Goal: Transaction & Acquisition: Purchase product/service

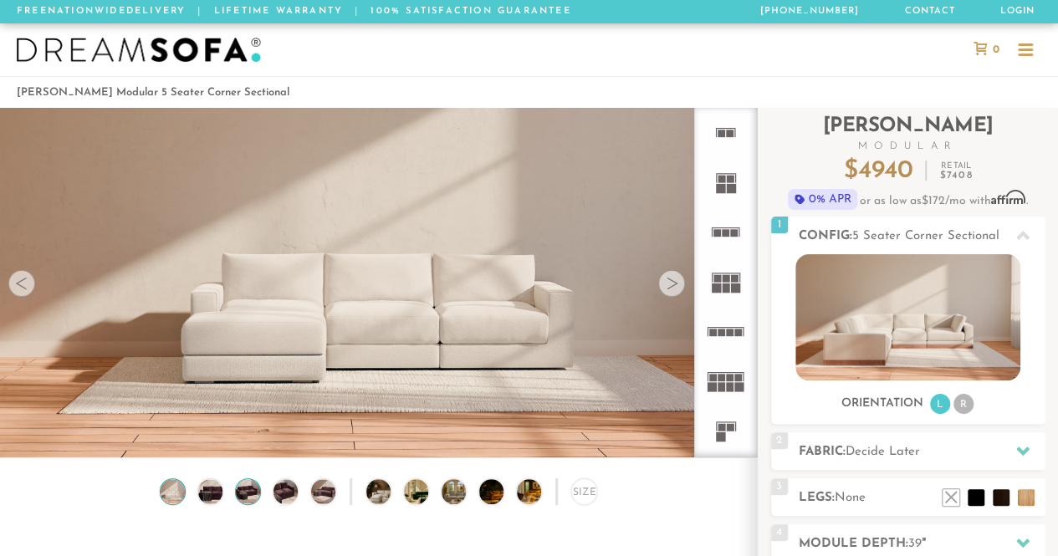
click at [248, 487] on img at bounding box center [247, 491] width 29 height 24
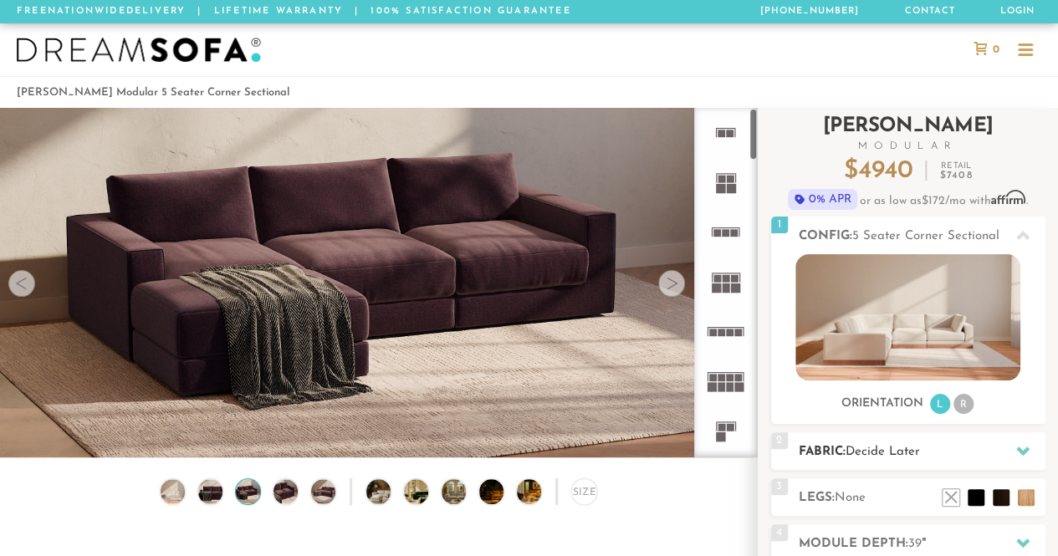
scroll to position [32, 0]
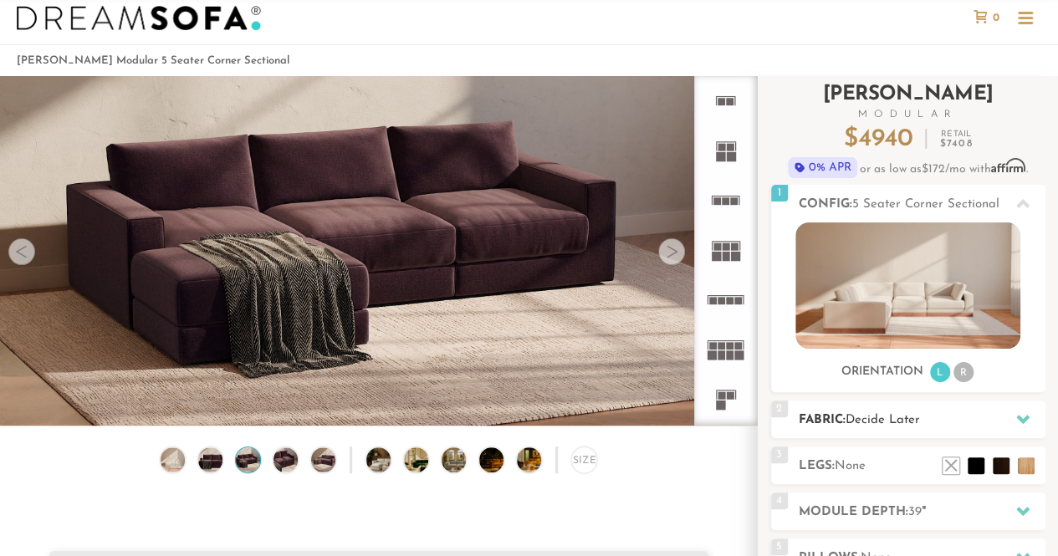
click at [926, 429] on h2 "Fabric: Decide Later" at bounding box center [922, 420] width 247 height 19
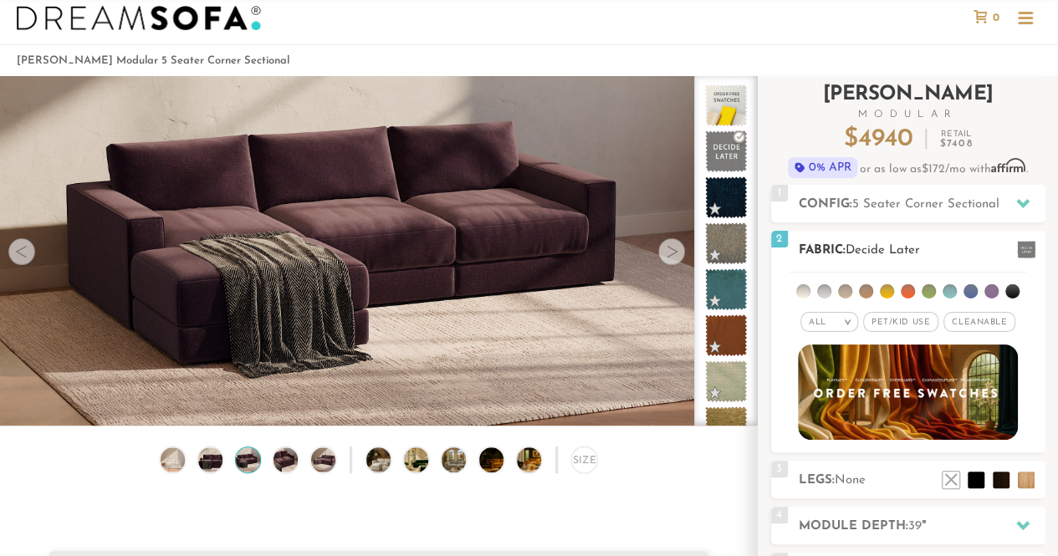
click at [837, 324] on div "All >" at bounding box center [829, 322] width 58 height 20
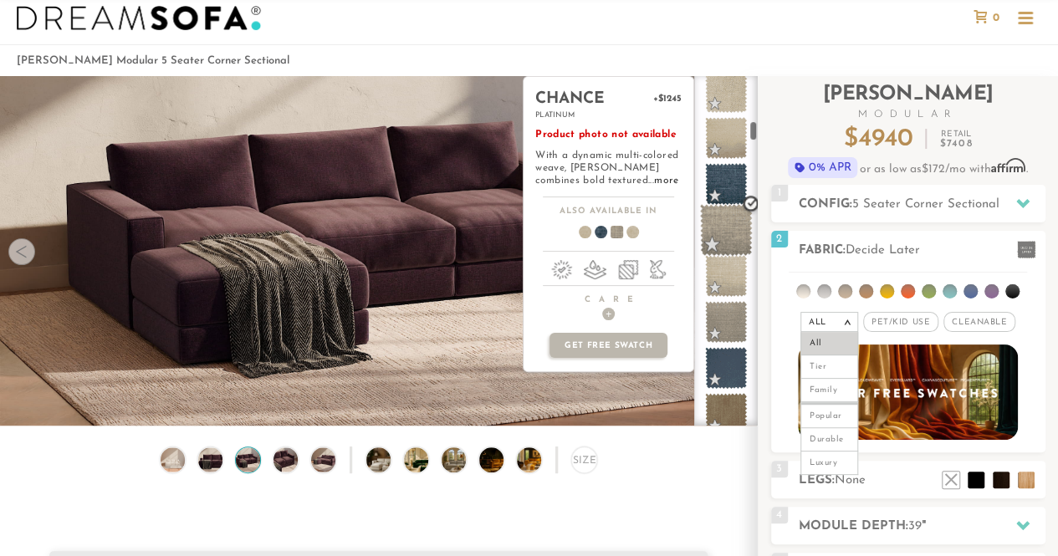
scroll to position [1299, 0]
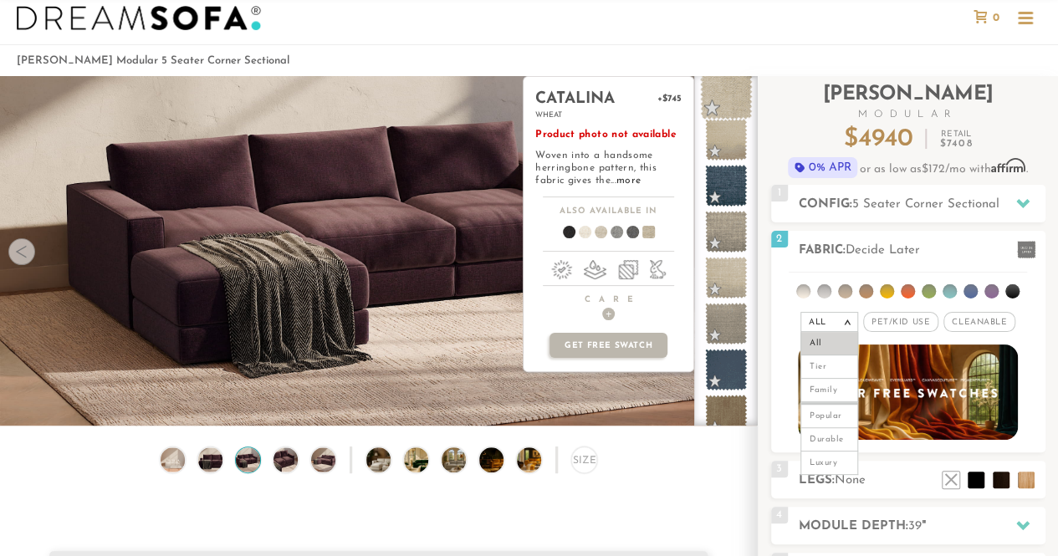
click at [719, 88] on span at bounding box center [726, 94] width 53 height 53
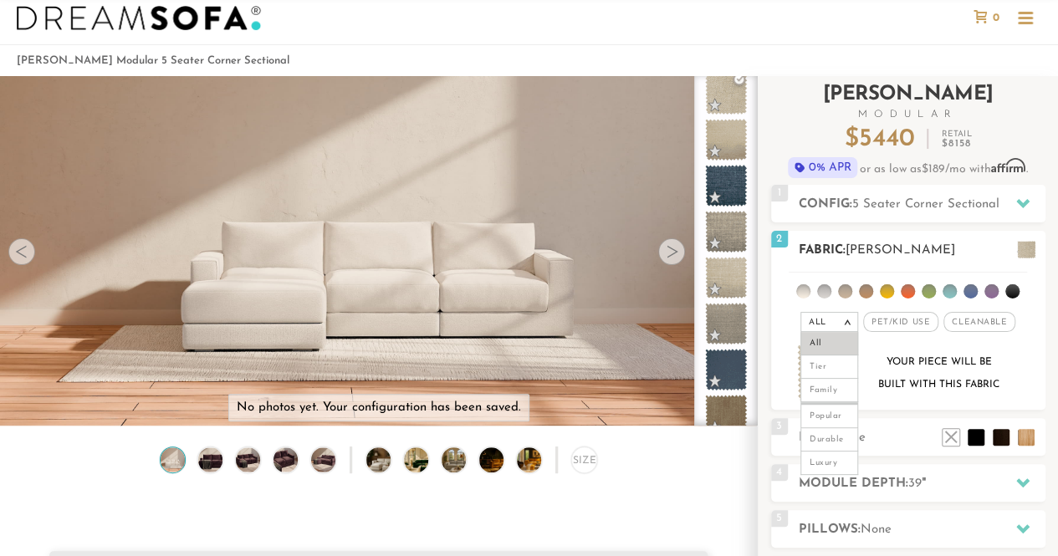
click at [827, 290] on li at bounding box center [824, 291] width 14 height 14
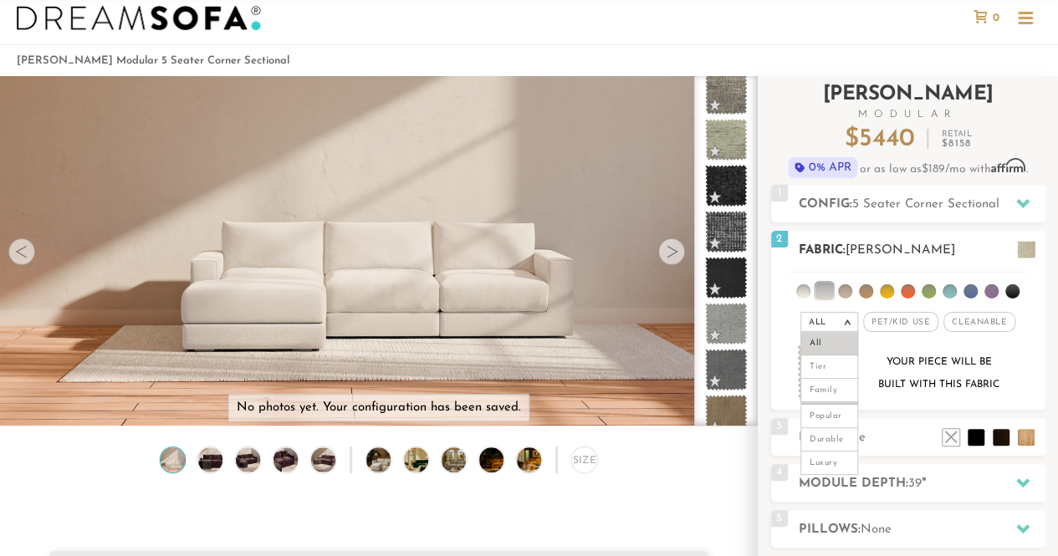
click at [805, 287] on li at bounding box center [803, 291] width 14 height 14
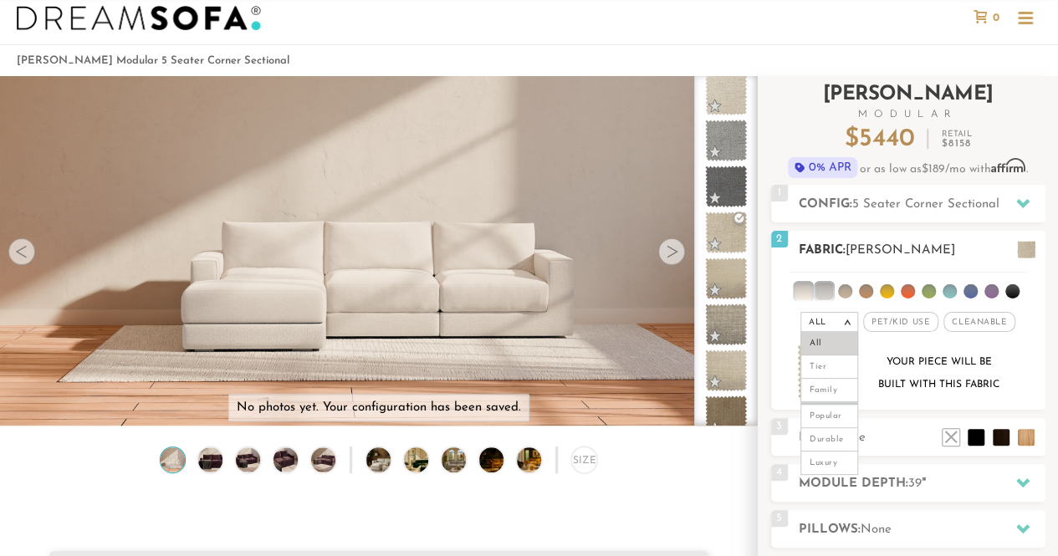
click at [1031, 287] on div "All > All Tier Family Popular Luxury" at bounding box center [908, 301] width 274 height 66
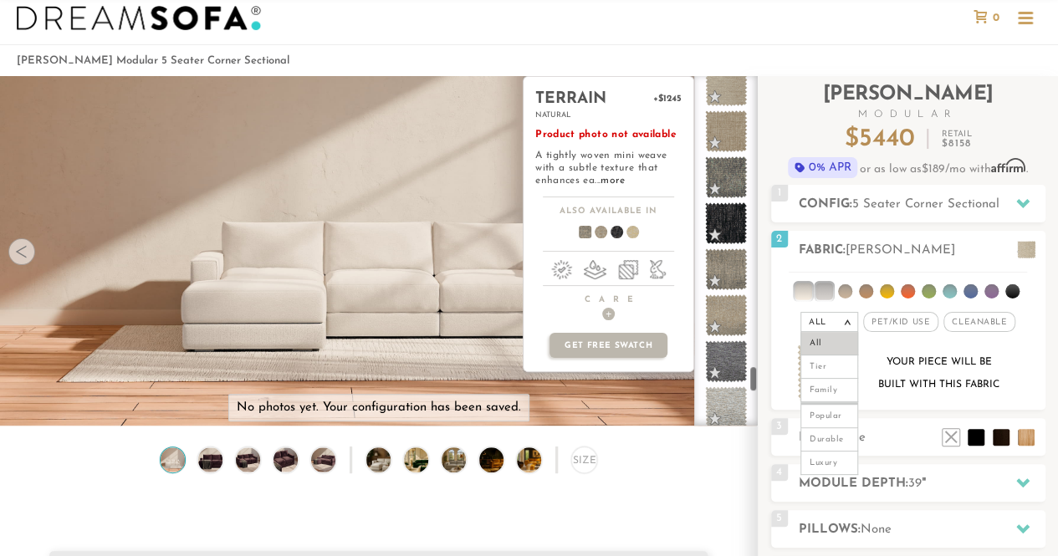
scroll to position [4256, 0]
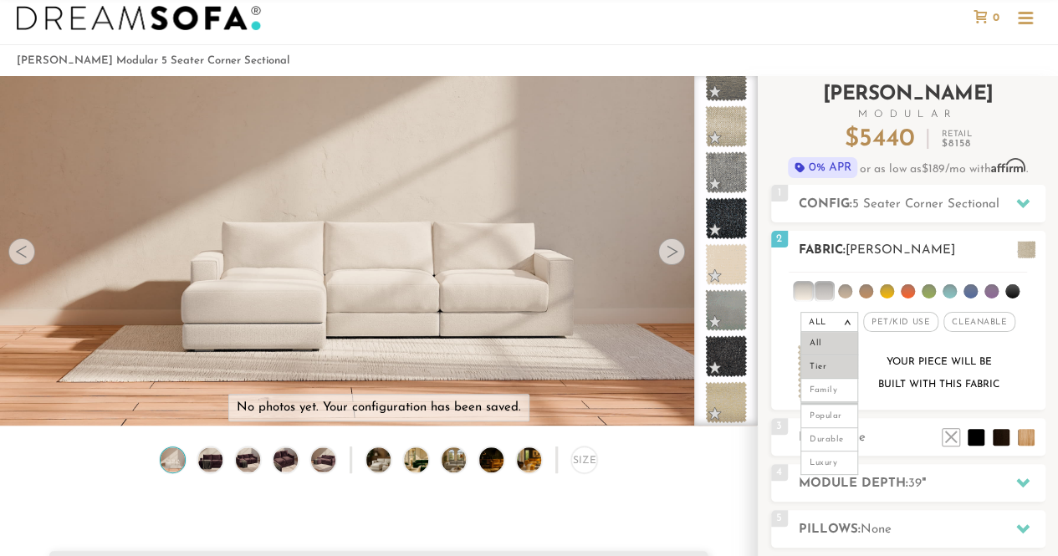
click at [827, 355] on li "Tier" at bounding box center [829, 366] width 58 height 23
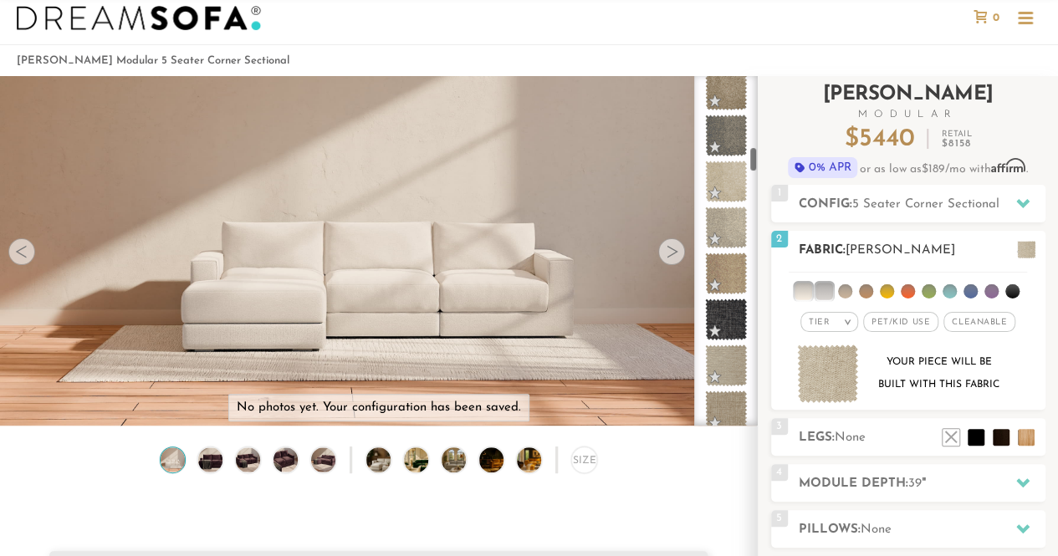
scroll to position [0, 0]
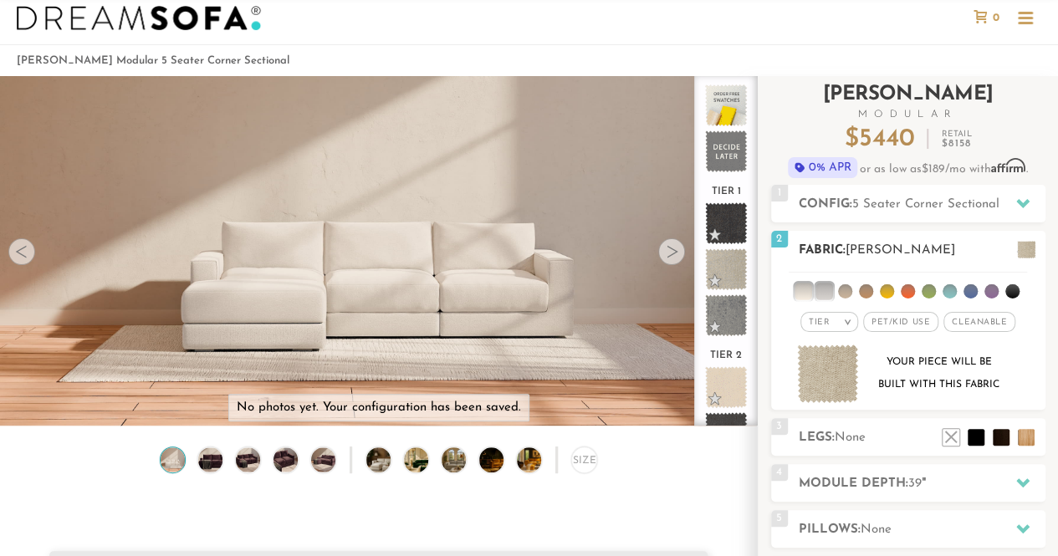
click at [845, 287] on li at bounding box center [845, 291] width 14 height 14
click at [845, 287] on li at bounding box center [844, 291] width 17 height 17
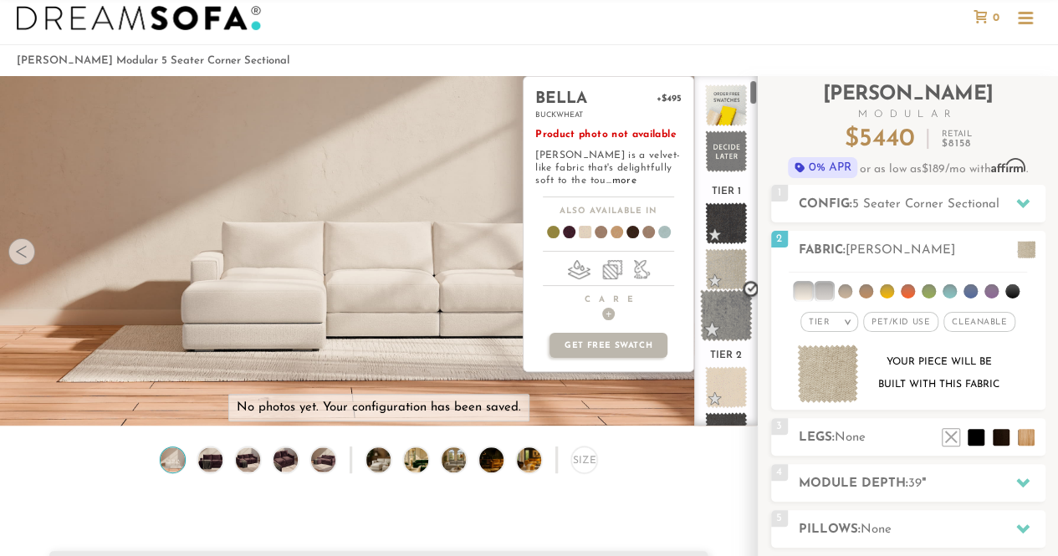
scroll to position [240, 0]
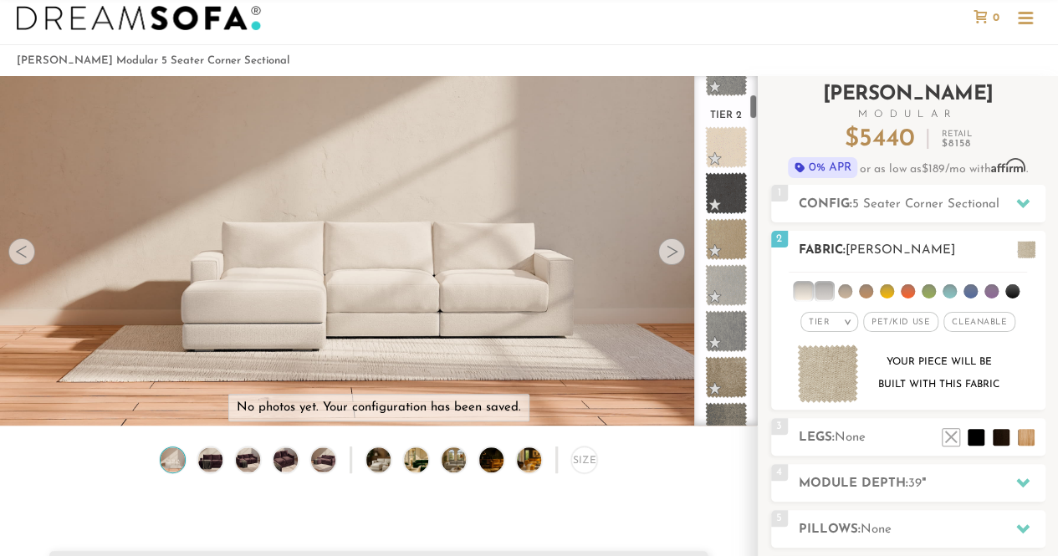
click at [840, 324] on div "Tier >" at bounding box center [829, 322] width 58 height 20
click at [821, 345] on li "All" at bounding box center [829, 343] width 58 height 23
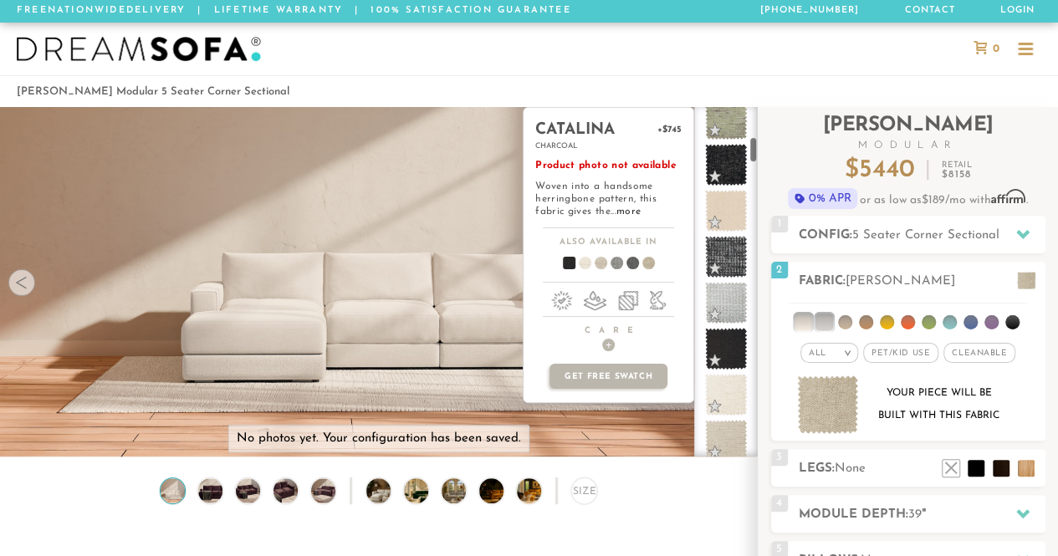
scroll to position [386, 0]
click at [724, 392] on span at bounding box center [726, 394] width 53 height 53
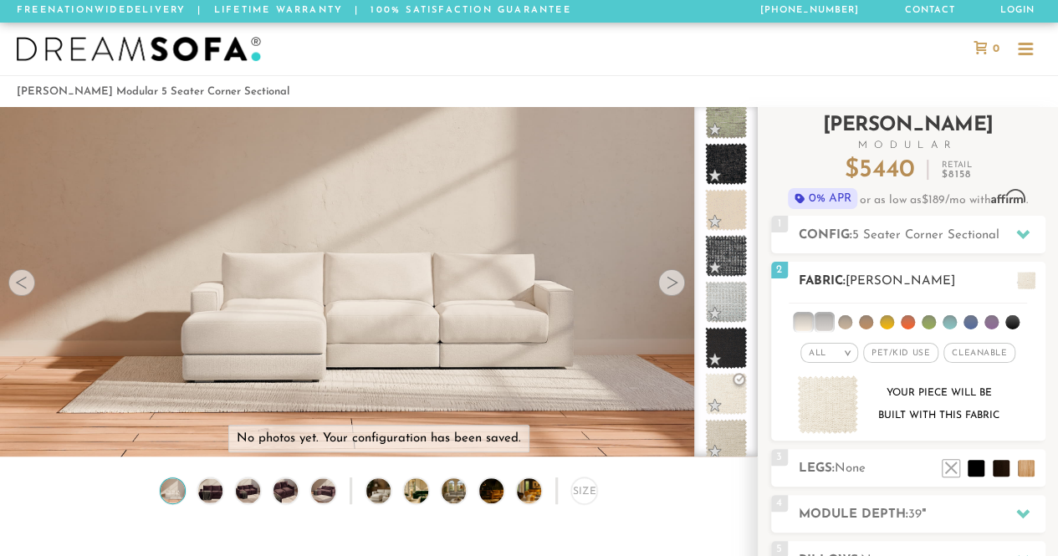
click at [827, 324] on li at bounding box center [823, 322] width 17 height 17
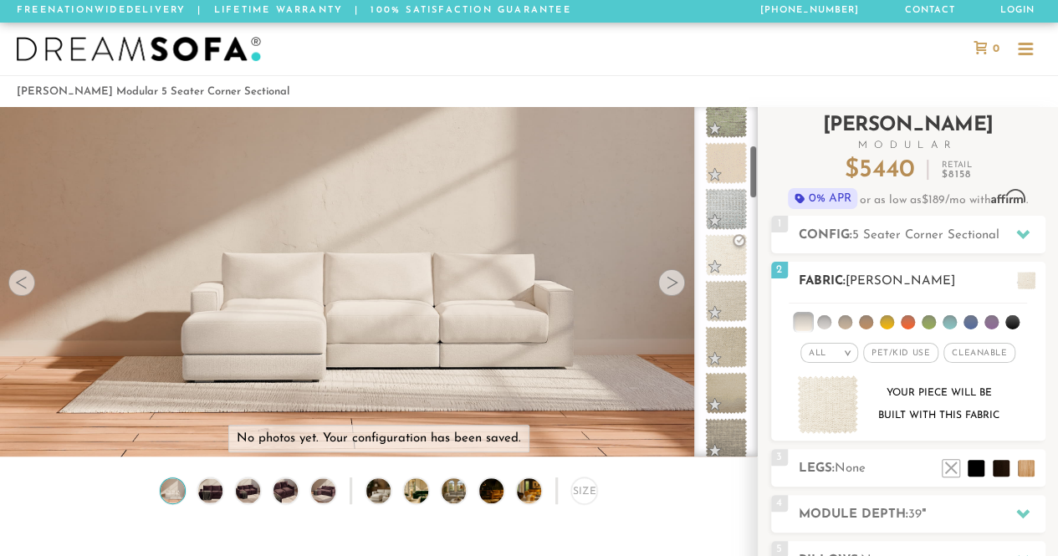
click at [807, 319] on li at bounding box center [802, 322] width 17 height 17
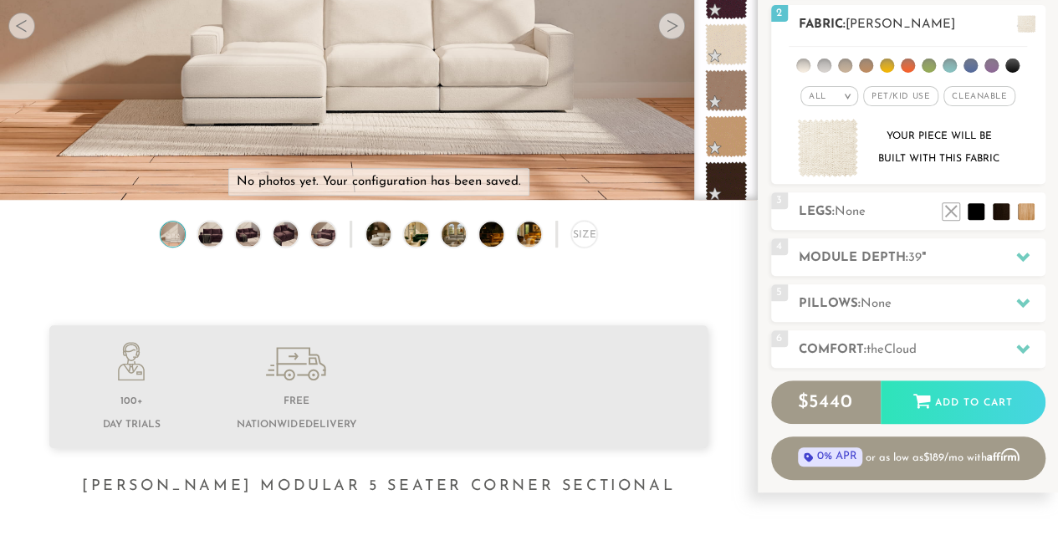
scroll to position [216, 0]
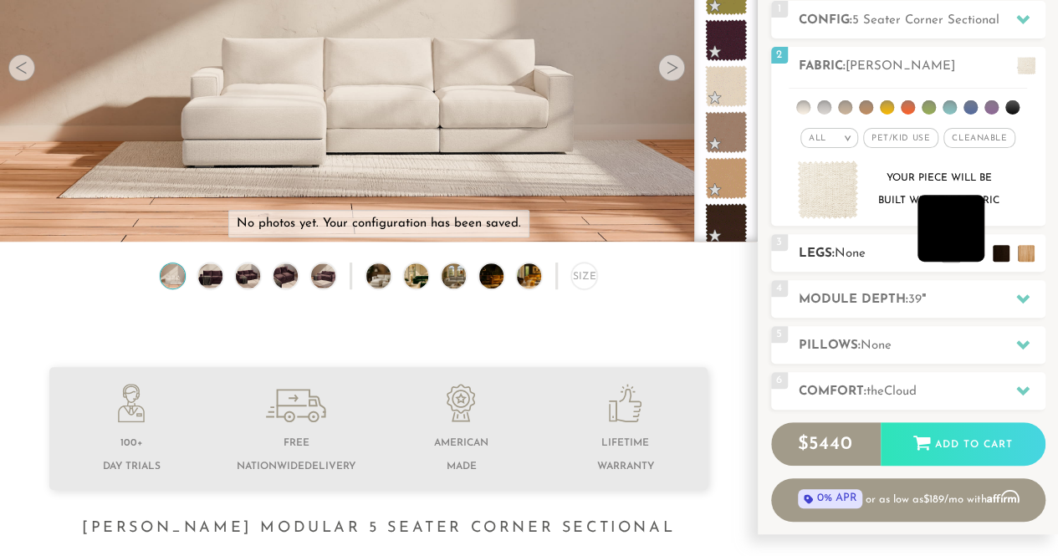
click at [980, 253] on li at bounding box center [950, 228] width 67 height 67
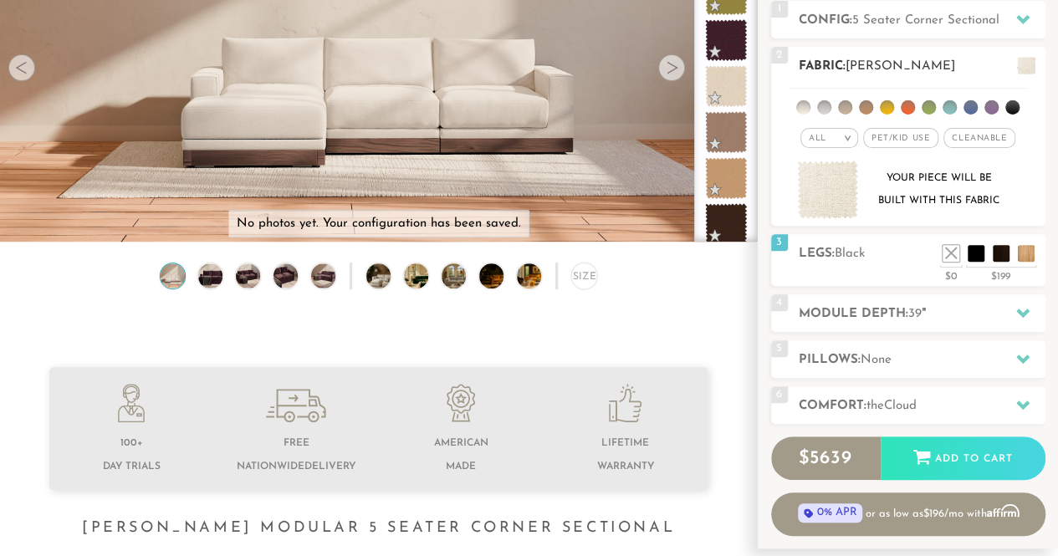
click at [1024, 197] on div "Your piece will be built with this fabric" at bounding box center [907, 190] width 247 height 59
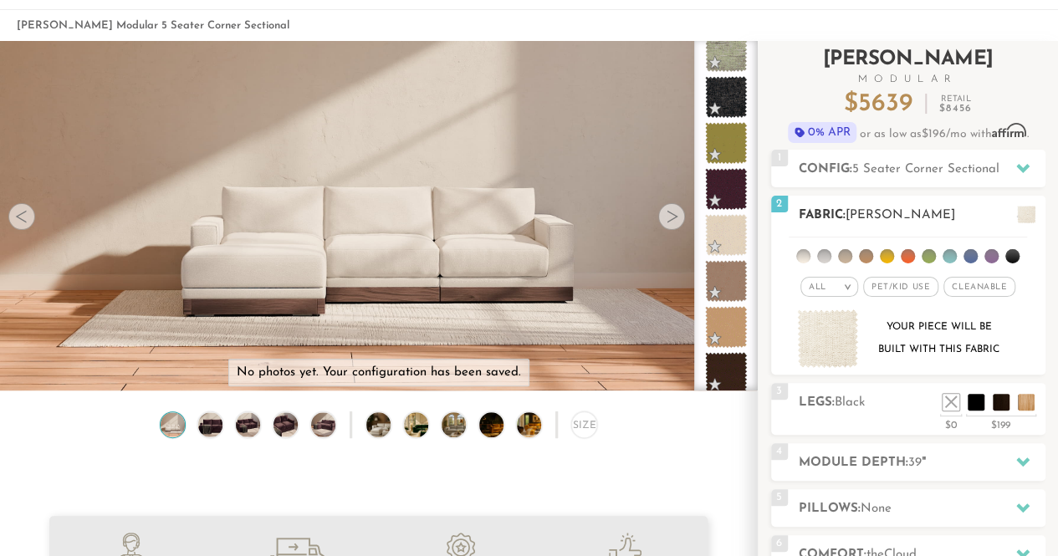
scroll to position [66, 0]
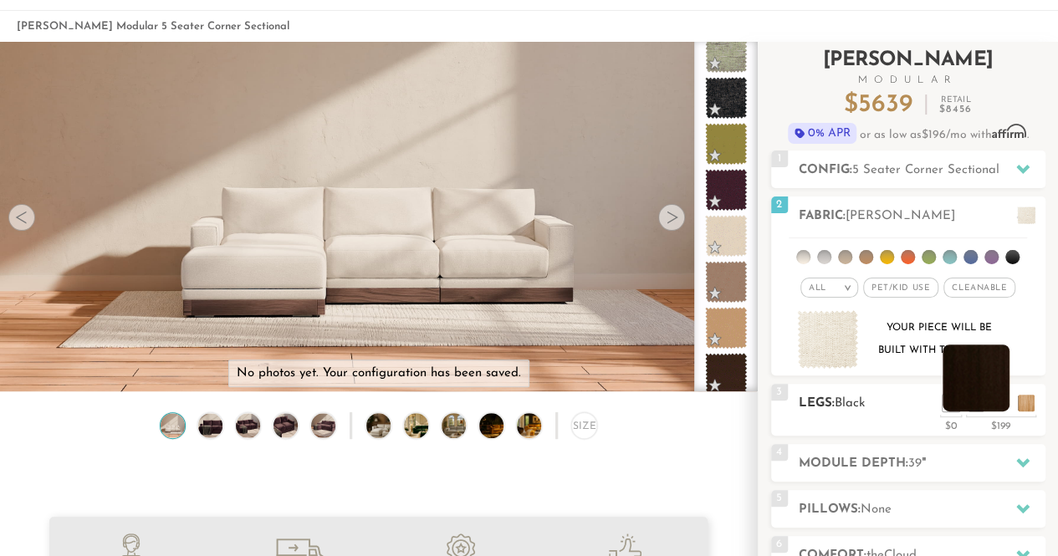
click at [1003, 401] on li at bounding box center [975, 378] width 67 height 67
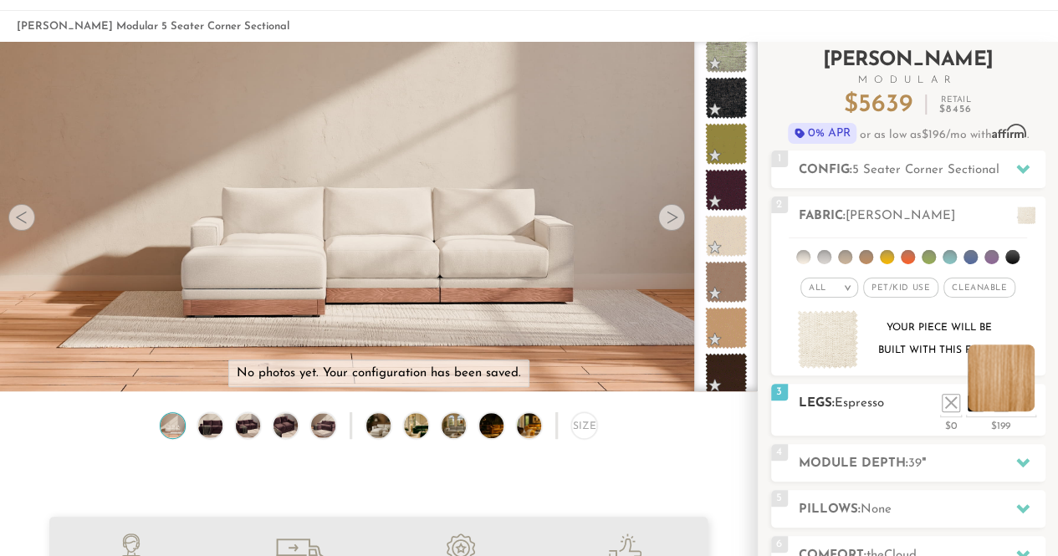
click at [1028, 397] on li at bounding box center [1000, 378] width 67 height 67
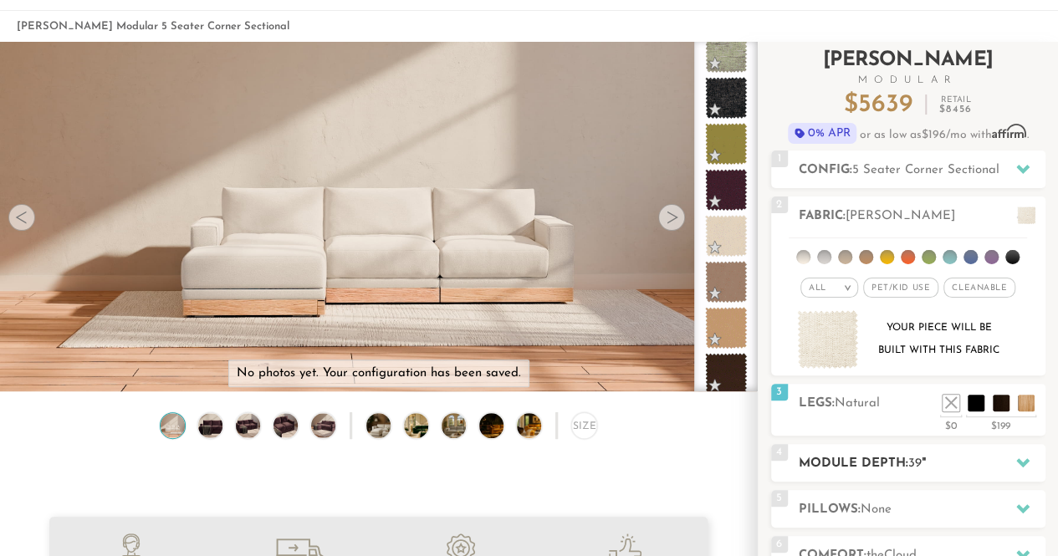
click at [942, 464] on h2 "Module Depth: 39 "" at bounding box center [922, 463] width 247 height 19
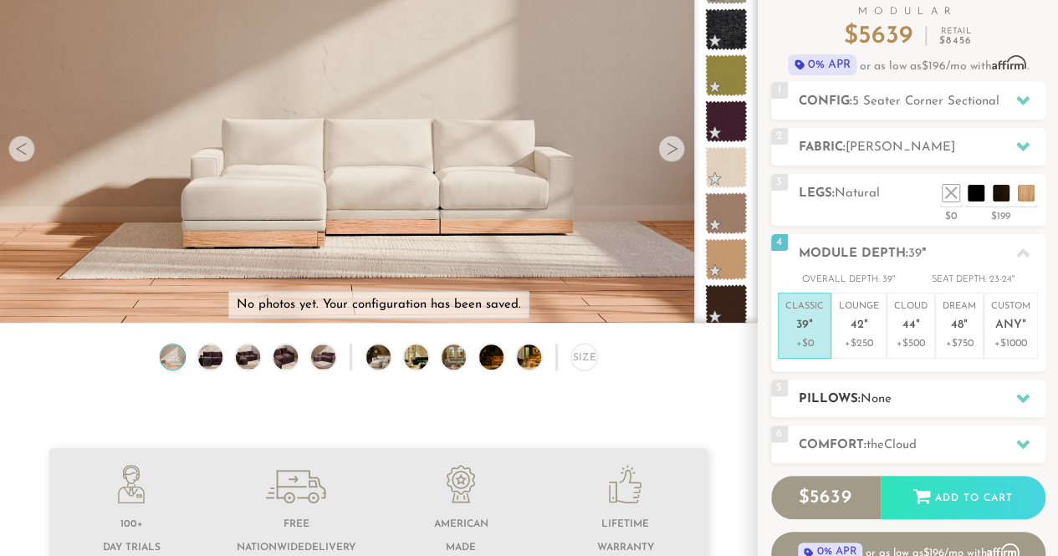
scroll to position [136, 0]
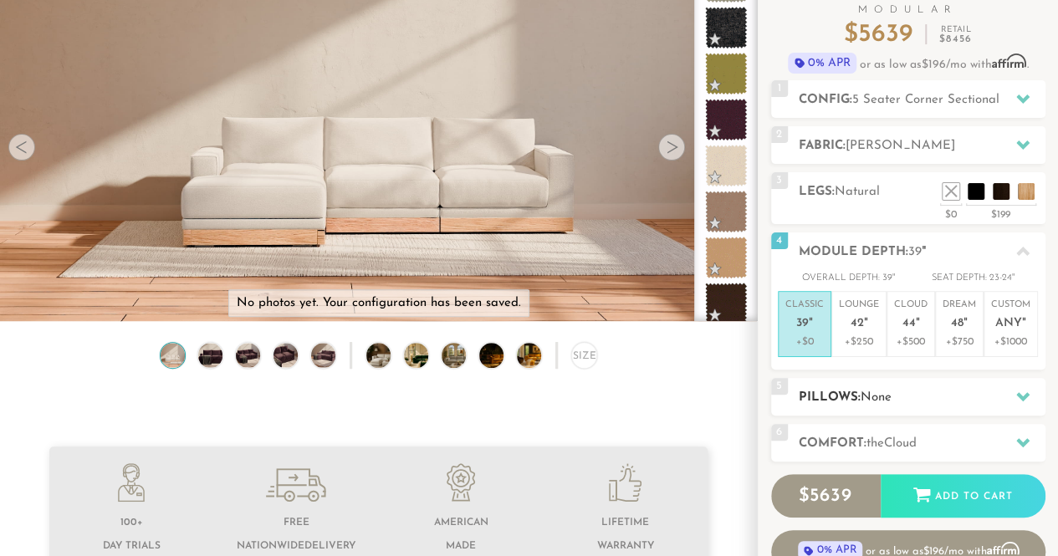
click at [974, 406] on div "5 Pillows: None" at bounding box center [908, 397] width 274 height 38
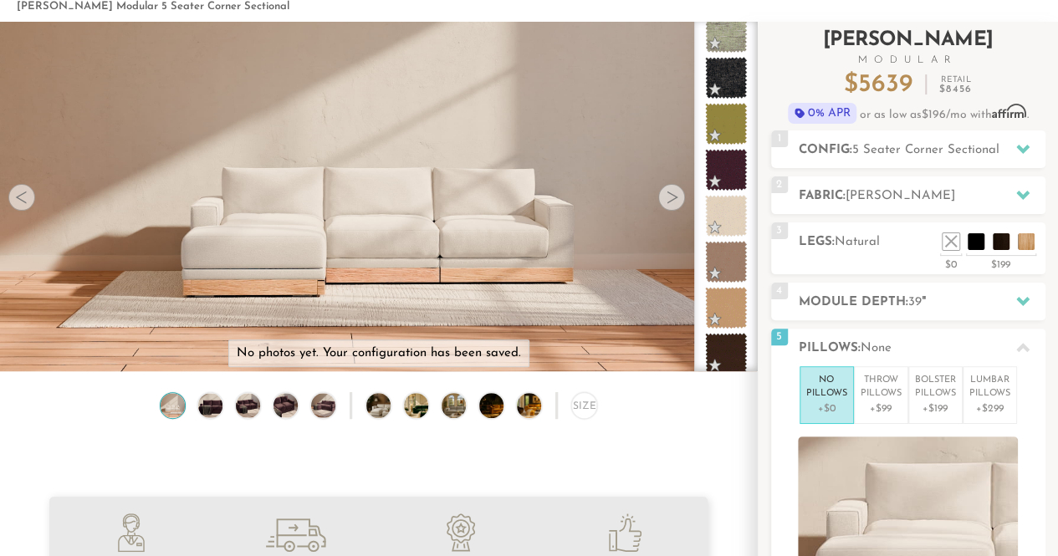
scroll to position [88, 0]
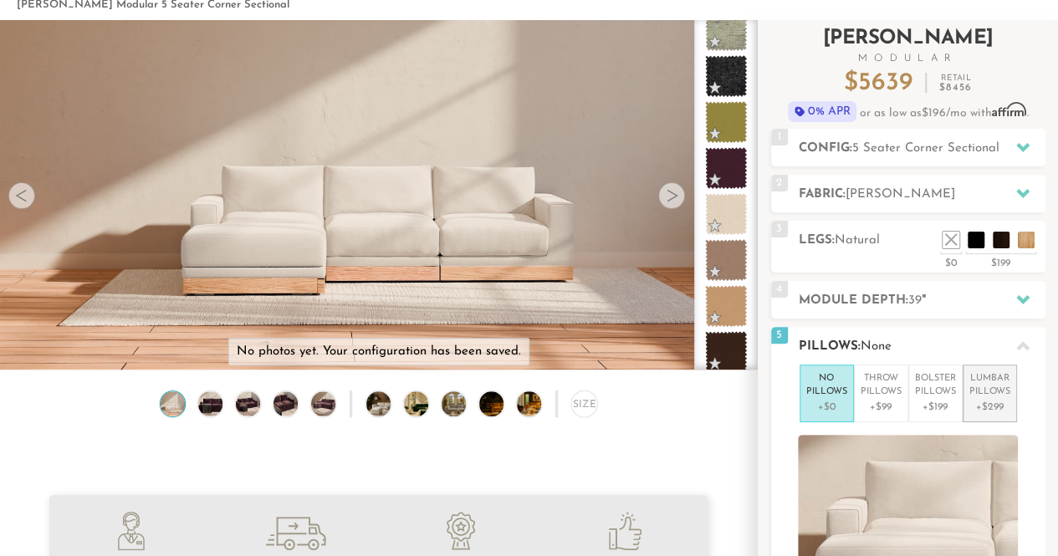
click at [995, 394] on p "Lumbar Pillows" at bounding box center [989, 386] width 41 height 28
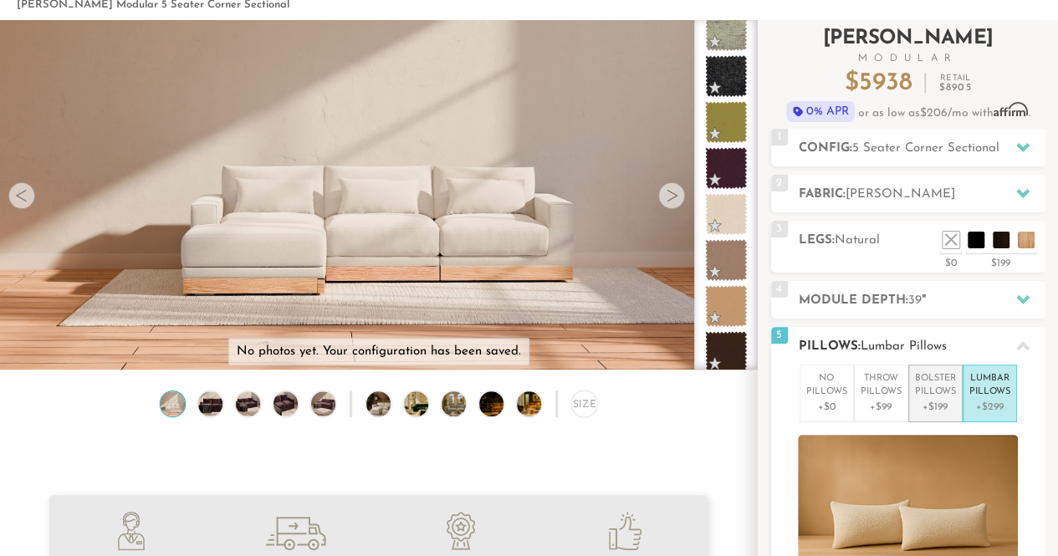
click at [941, 378] on p "Bolster Pillows" at bounding box center [935, 386] width 41 height 28
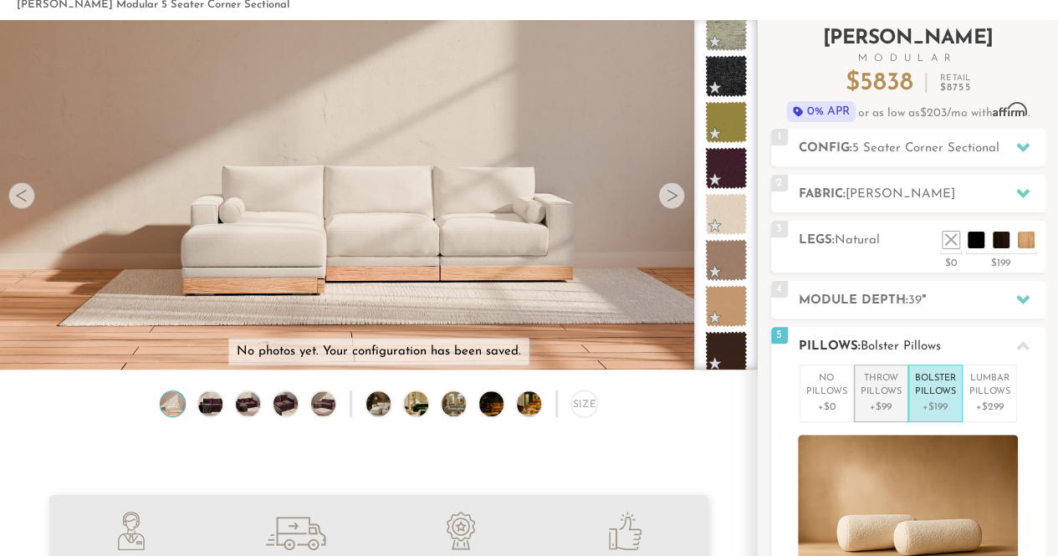
click at [886, 375] on p "Throw Pillows" at bounding box center [880, 386] width 41 height 28
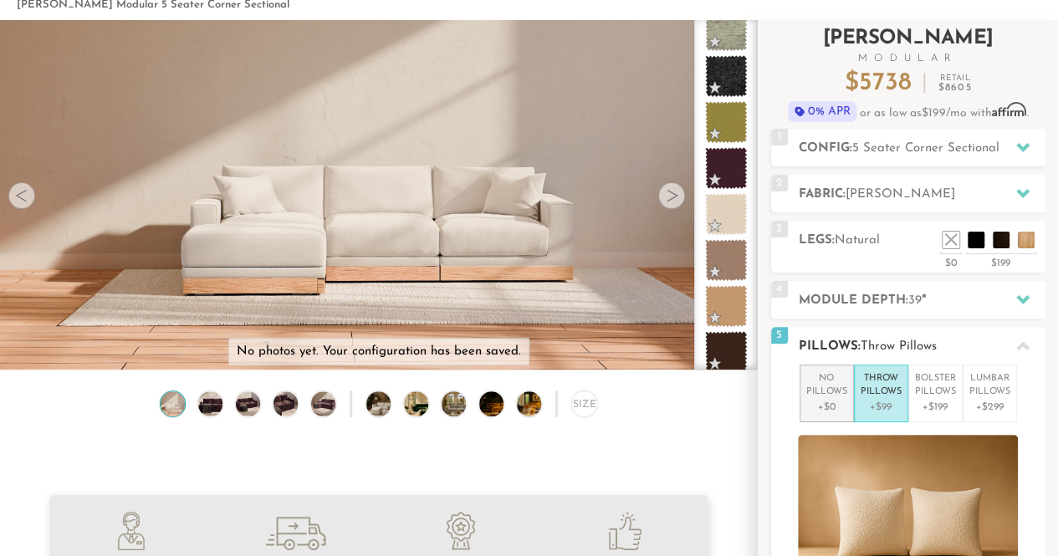
click at [833, 390] on p "No Pillows" at bounding box center [826, 386] width 41 height 28
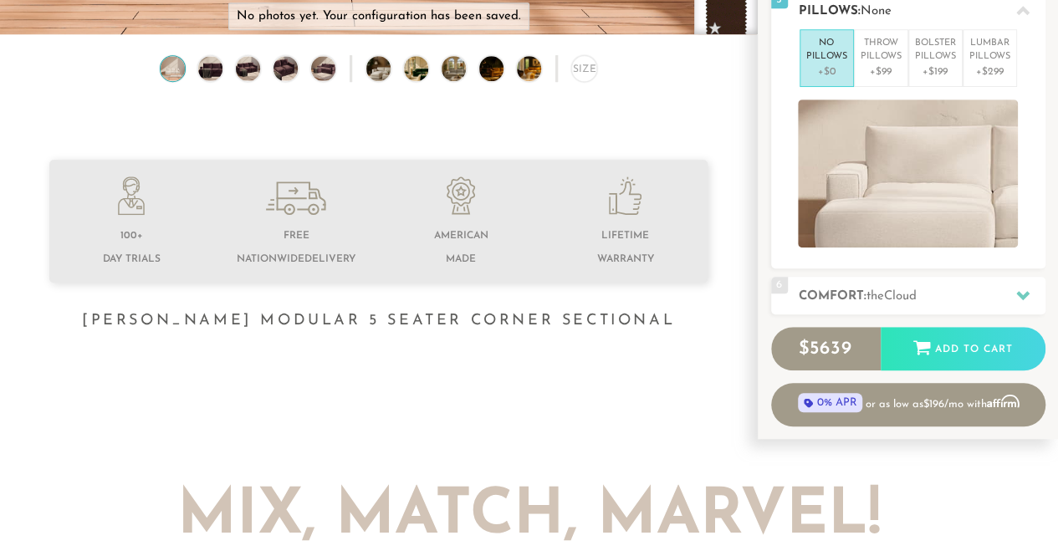
scroll to position [465, 0]
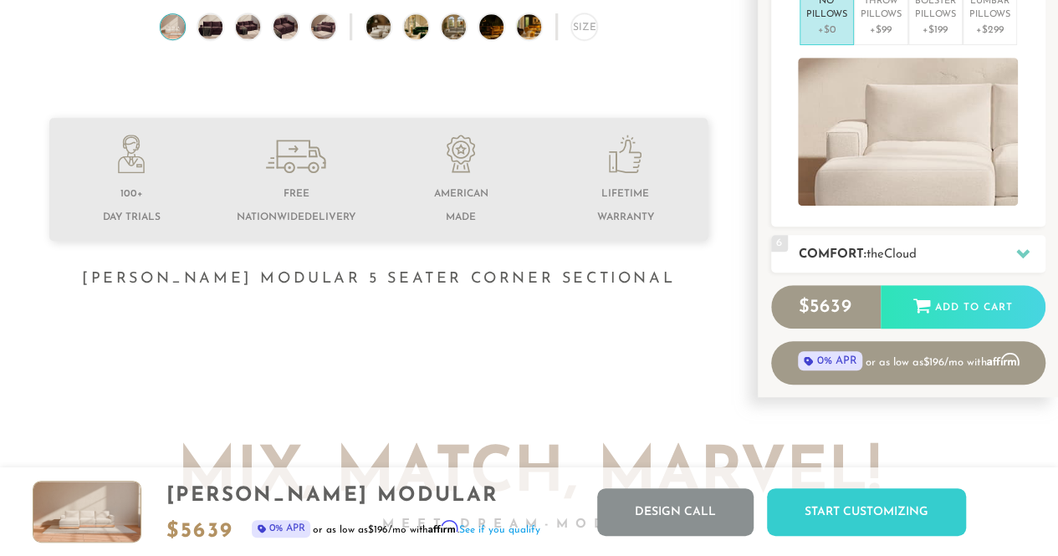
click at [938, 252] on h2 "Comfort: the Cloud" at bounding box center [922, 254] width 247 height 19
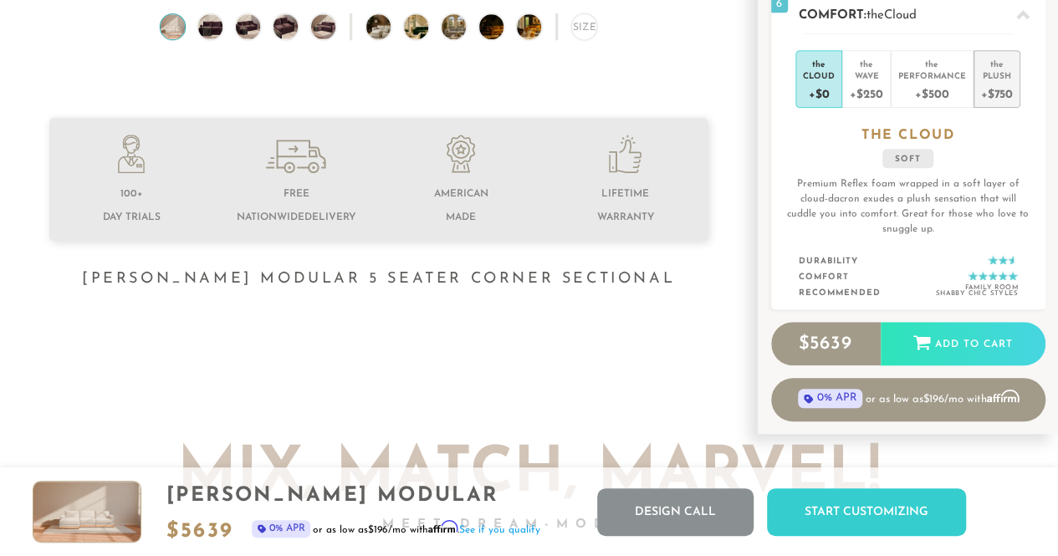
click at [989, 94] on div "+$750" at bounding box center [997, 93] width 32 height 24
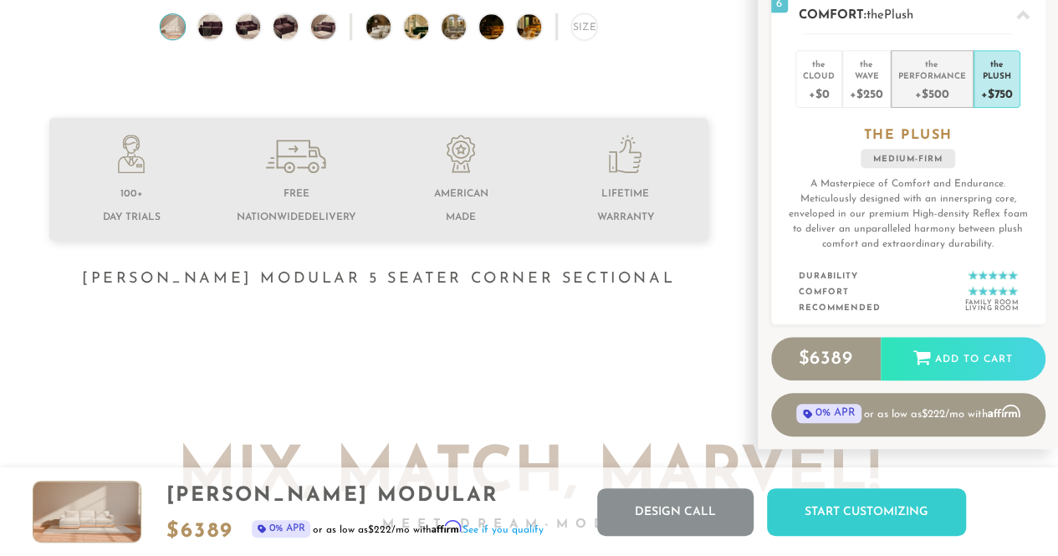
click at [946, 78] on div "Performance" at bounding box center [932, 75] width 68 height 12
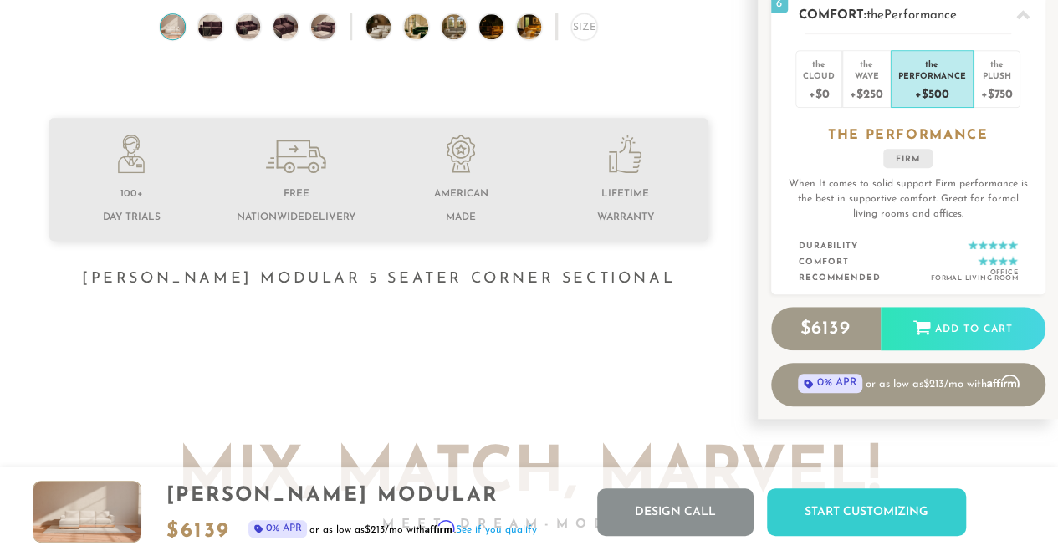
click at [970, 84] on li "the Performance +$500" at bounding box center [932, 79] width 83 height 58
click at [992, 83] on div "+$750" at bounding box center [997, 93] width 32 height 24
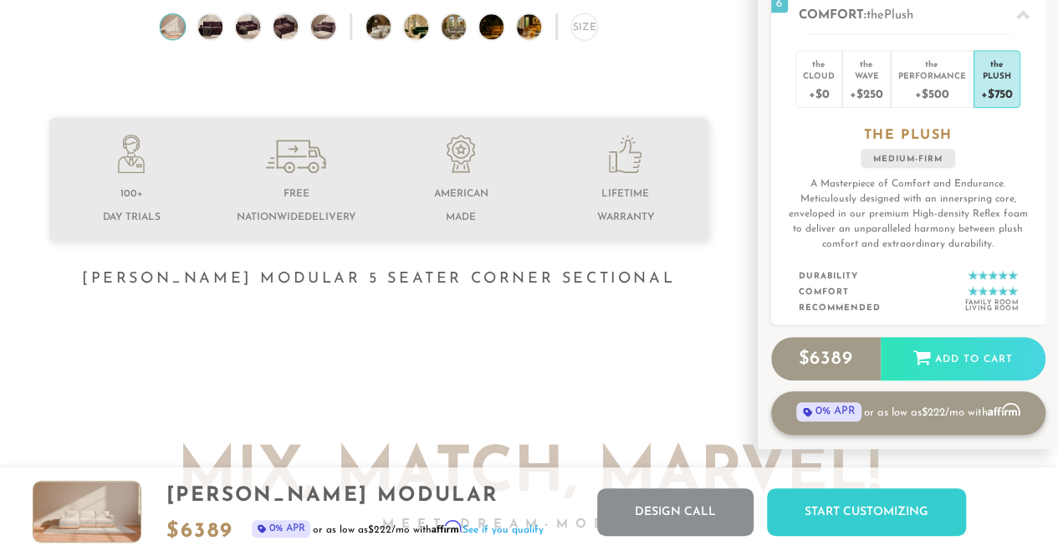
click at [837, 421] on span "0% APR" at bounding box center [828, 411] width 64 height 19
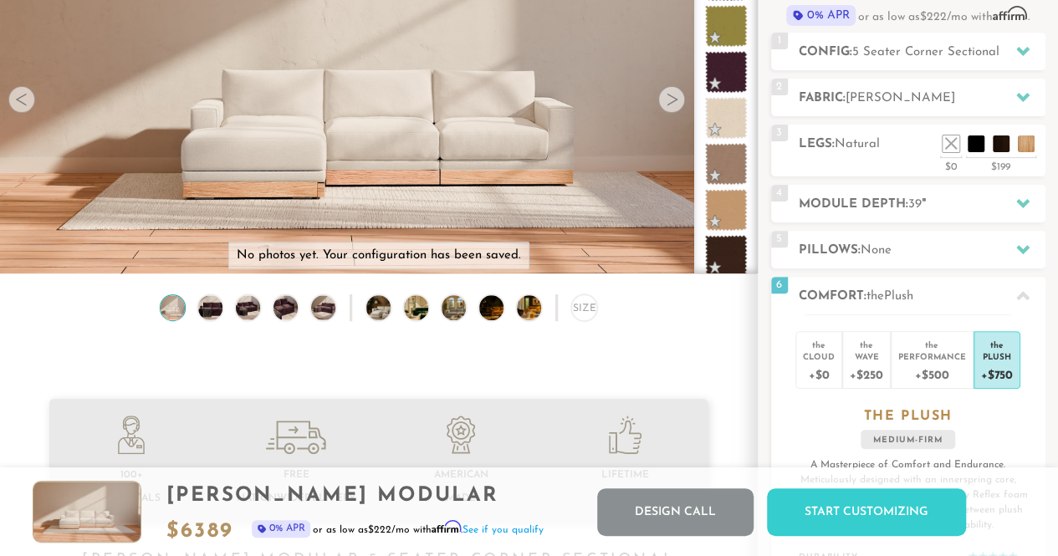
scroll to position [0, 0]
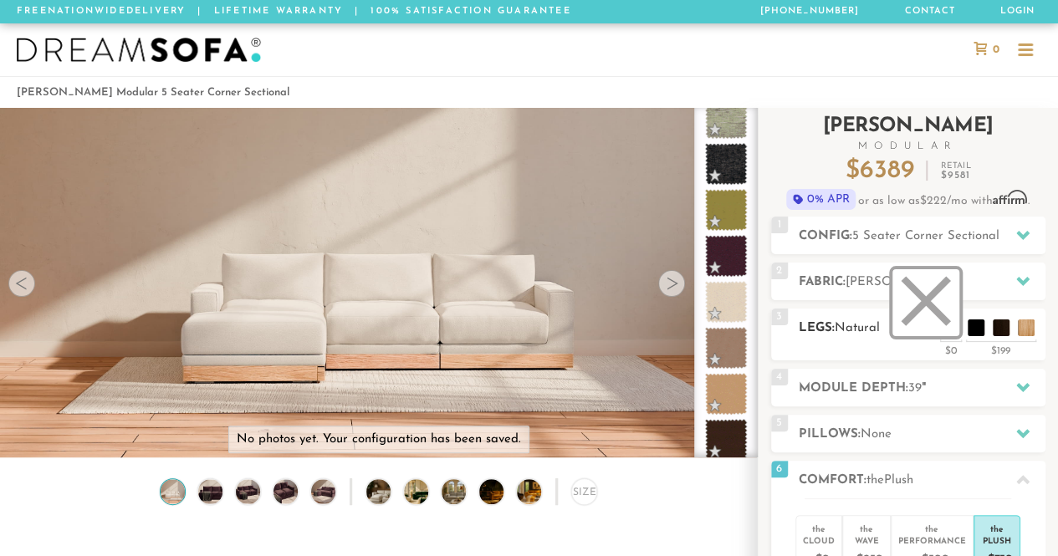
click at [946, 331] on li at bounding box center [925, 302] width 67 height 67
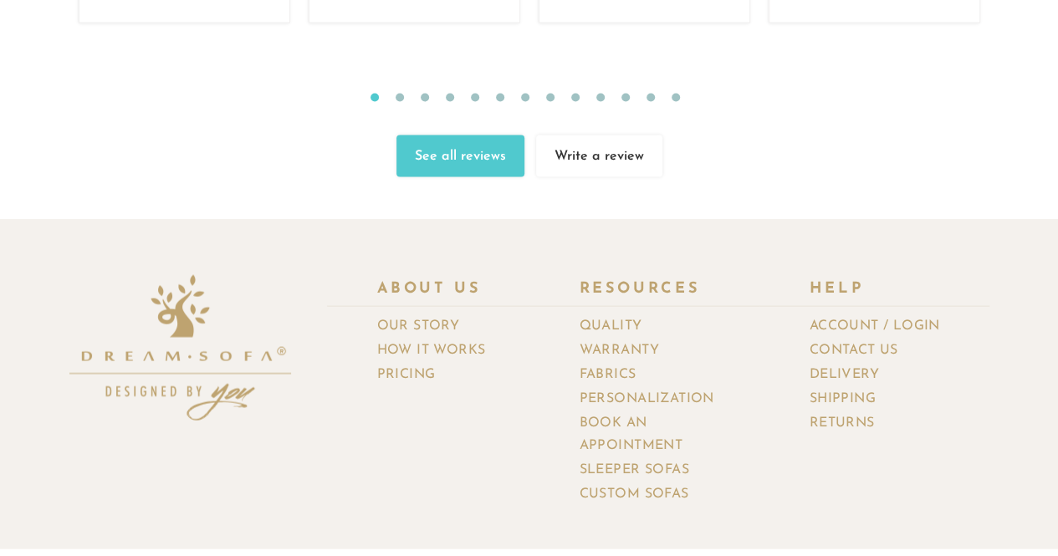
scroll to position [17466, 0]
